Goal: Task Accomplishment & Management: Complete application form

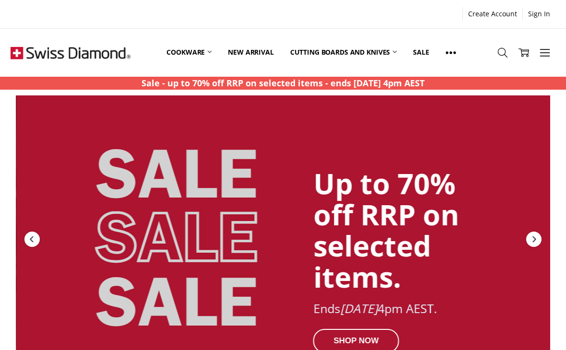
click at [458, 53] on link at bounding box center [450, 52] width 27 height 43
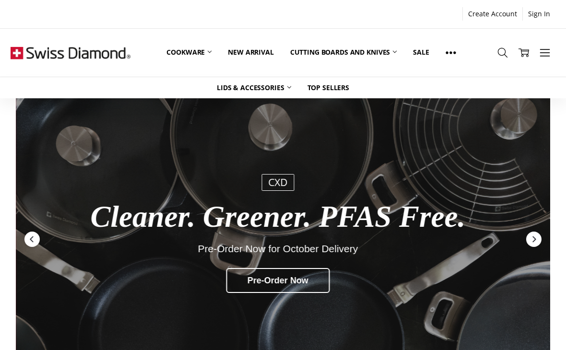
click at [549, 54] on icon at bounding box center [545, 52] width 11 height 11
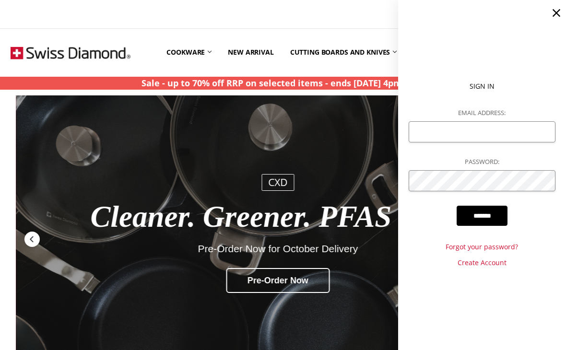
click at [380, 174] on div "CXD" at bounding box center [278, 182] width 393 height 17
click at [477, 136] on input "Email Address:" at bounding box center [482, 132] width 146 height 22
click at [355, 124] on div "CXD Cleaner. Greener. PFAS Free. Pre-Order Now for October Delivery Pre-Order N…" at bounding box center [278, 239] width 412 height 269
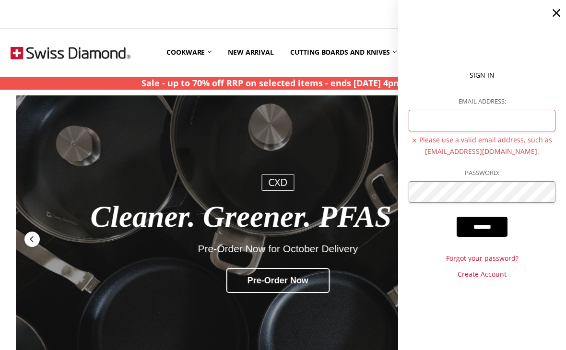
click at [566, 11] on link at bounding box center [556, 13] width 19 height 19
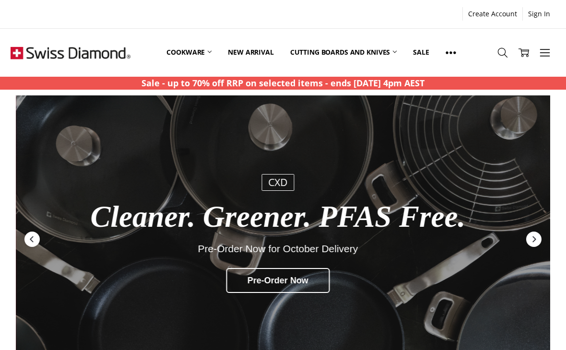
click at [560, 13] on div "Create Account Sign In" at bounding box center [283, 14] width 566 height 22
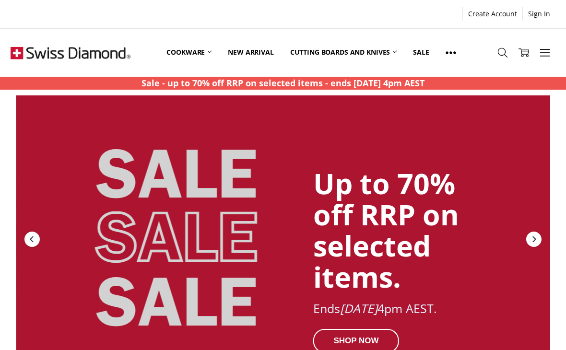
click at [456, 52] on use at bounding box center [451, 53] width 10 height 2
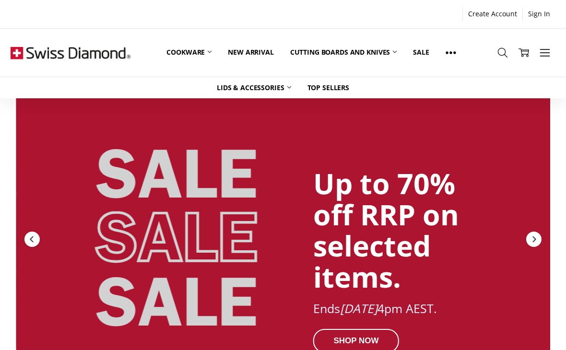
click at [555, 43] on link "More" at bounding box center [544, 52] width 21 height 24
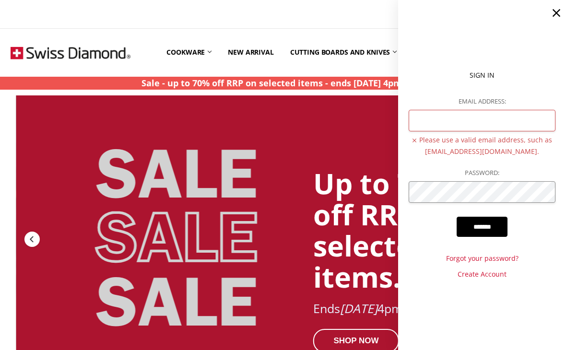
click at [468, 116] on input "Email Address:" at bounding box center [482, 121] width 146 height 22
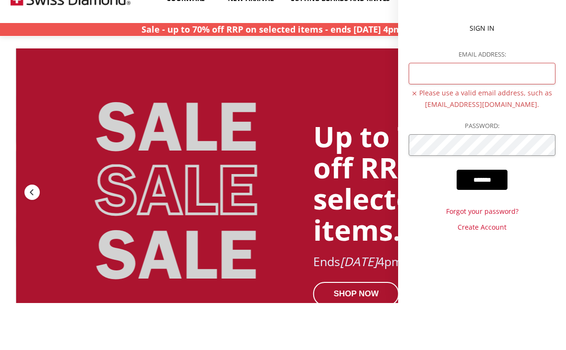
type input "*"
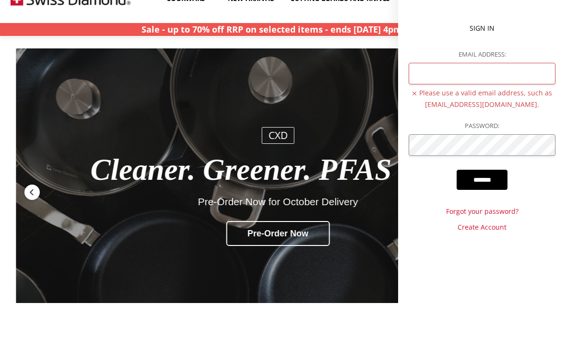
scroll to position [47, 0]
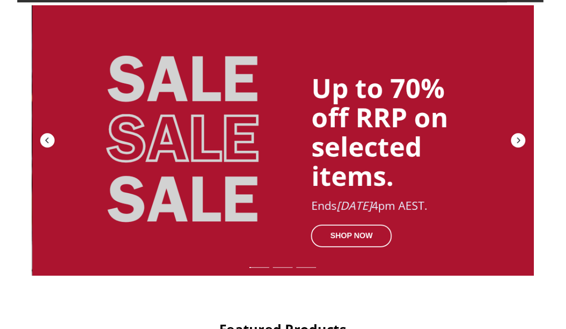
scroll to position [101, 0]
